Goal: Transaction & Acquisition: Subscribe to service/newsletter

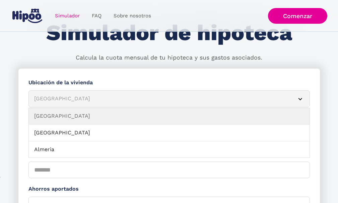
click at [142, 101] on div "Albacete" at bounding box center [161, 99] width 254 height 8
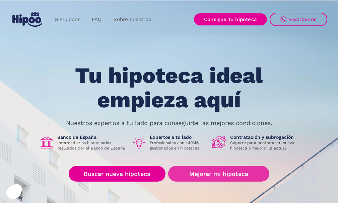
click at [215, 174] on link "Mejorar mi hipoteca" at bounding box center [218, 174] width 101 height 16
